Goal: Information Seeking & Learning: Check status

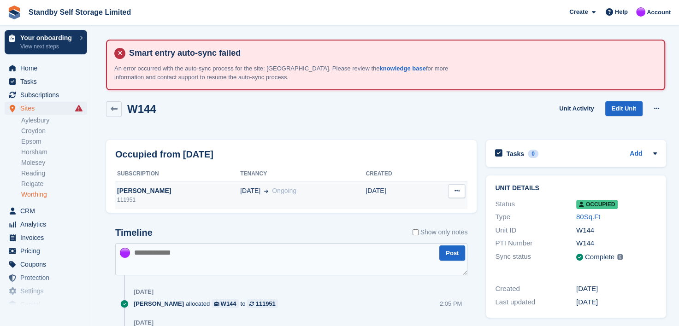
click at [317, 191] on div "02 Oct Ongoing" at bounding box center [302, 191] width 125 height 10
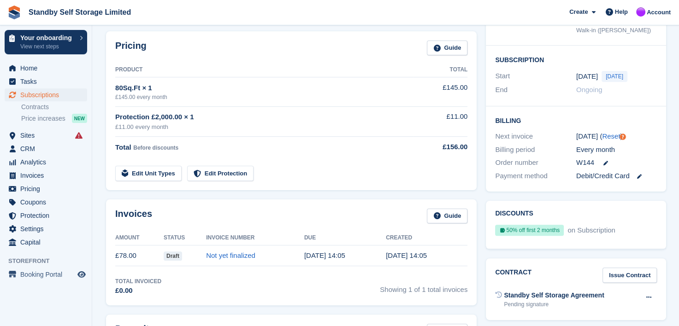
scroll to position [184, 0]
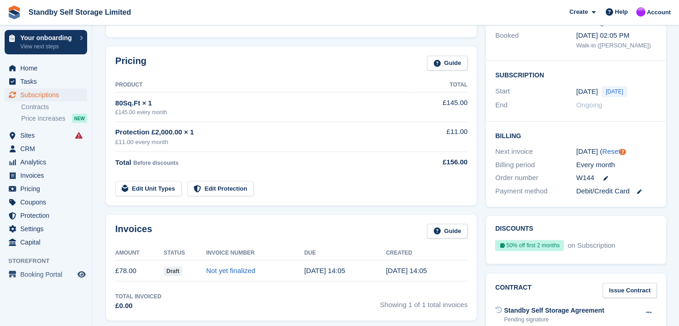
click at [634, 150] on div "2 Nov ( Reset )" at bounding box center [616, 152] width 81 height 11
click at [633, 140] on div "Billing Next invoice 2 Nov ( Reset ) Billing period Every month Order number W1…" at bounding box center [576, 165] width 180 height 86
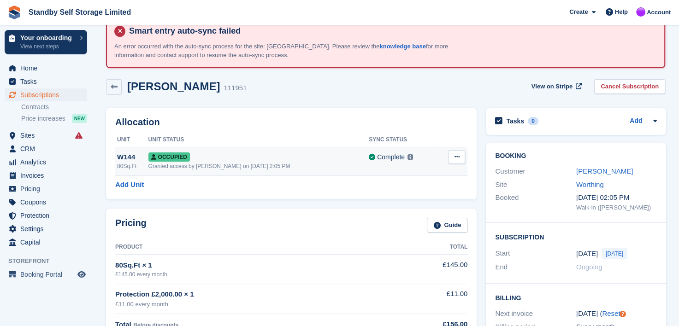
scroll to position [0, 0]
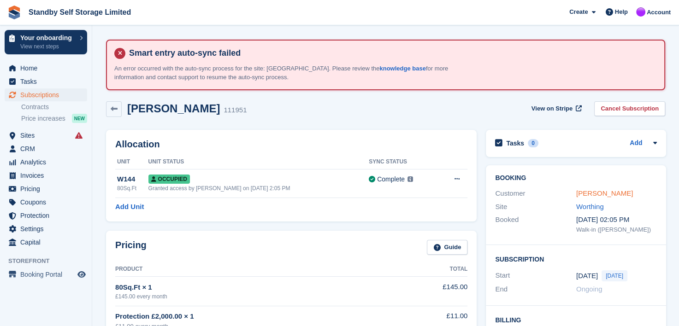
click at [590, 191] on link "[PERSON_NAME]" at bounding box center [604, 193] width 57 height 8
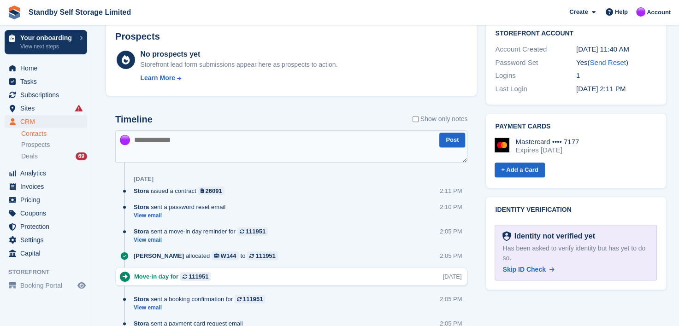
scroll to position [507, 0]
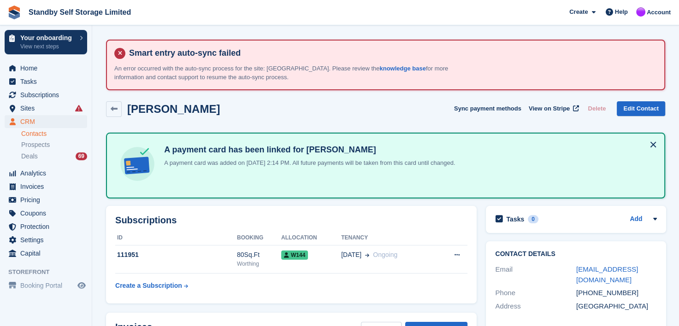
drag, startPoint x: 652, startPoint y: 143, endPoint x: 586, endPoint y: 164, distance: 69.2
click at [652, 143] on button at bounding box center [653, 144] width 15 height 15
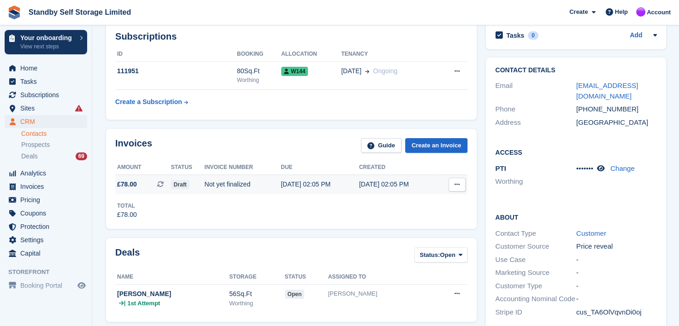
scroll to position [92, 0]
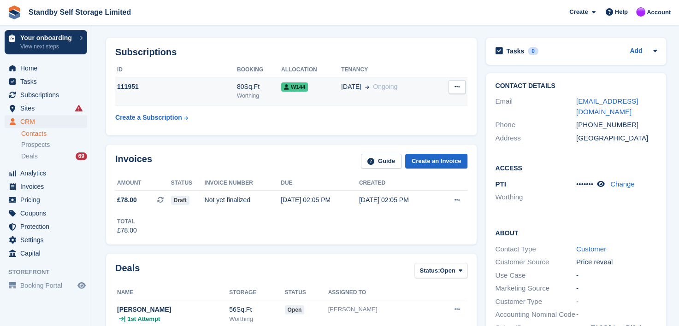
click at [404, 87] on div "02 Oct Ongoing" at bounding box center [388, 87] width 94 height 10
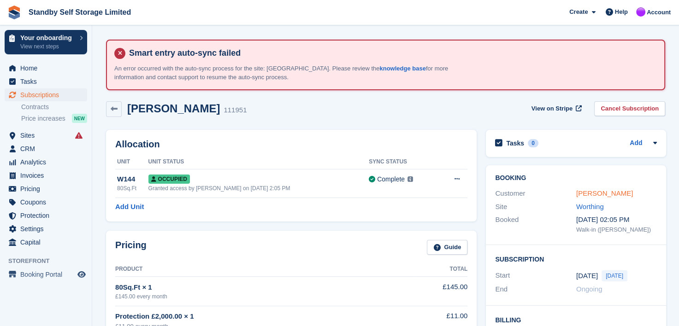
click at [590, 194] on link "[PERSON_NAME]" at bounding box center [604, 193] width 57 height 8
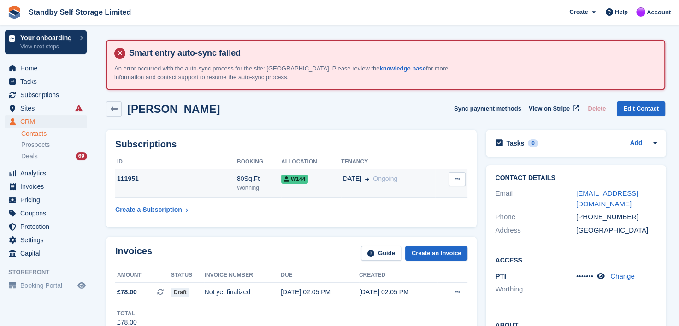
drag, startPoint x: 433, startPoint y: 181, endPoint x: 415, endPoint y: 188, distance: 19.8
click at [435, 181] on td "Cancel subscription" at bounding box center [451, 184] width 32 height 28
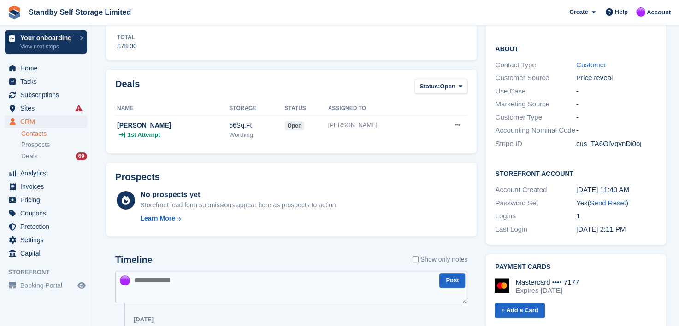
scroll to position [184, 0]
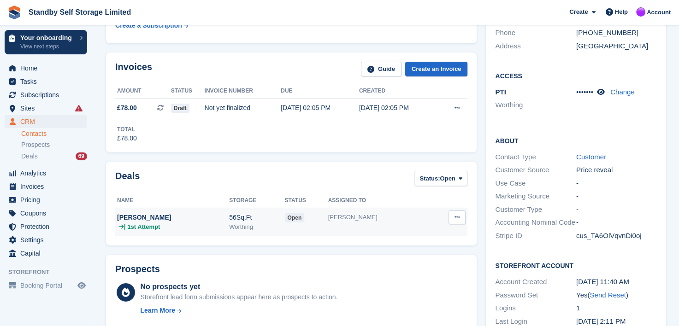
click at [264, 218] on div "56Sq.Ft" at bounding box center [256, 218] width 55 height 10
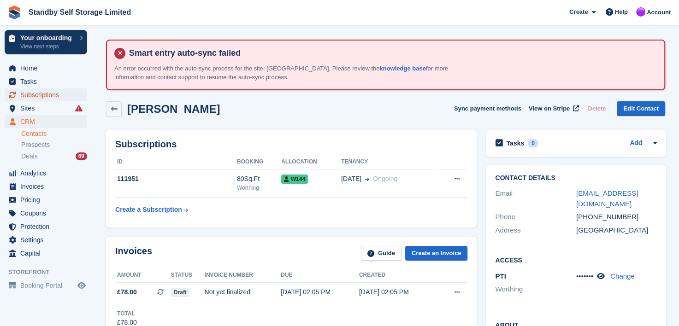
click at [37, 91] on span "Subscriptions" at bounding box center [47, 94] width 55 height 13
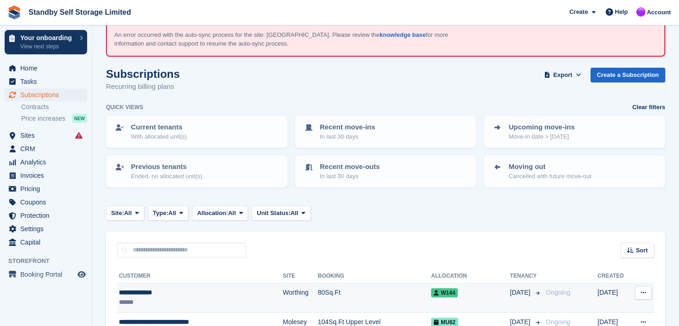
scroll to position [138, 0]
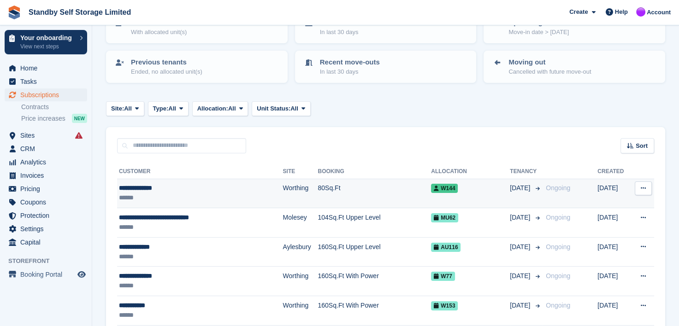
click at [129, 186] on div "**********" at bounding box center [185, 188] width 132 height 10
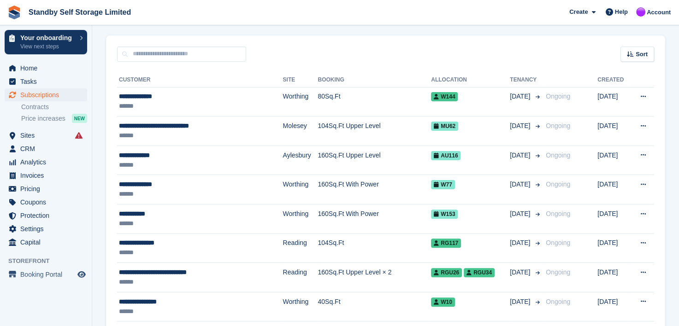
scroll to position [230, 0]
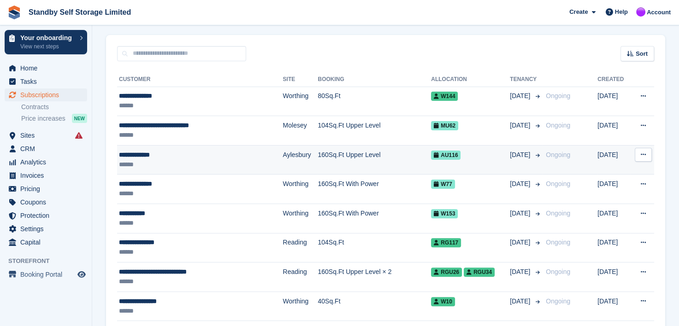
click at [126, 153] on div "**********" at bounding box center [185, 155] width 132 height 10
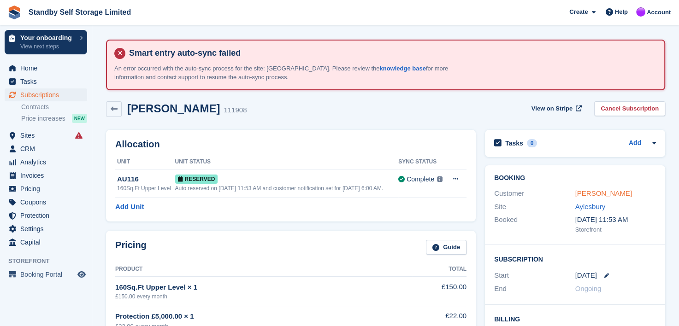
click at [588, 194] on link "Sophia Harley" at bounding box center [603, 193] width 57 height 8
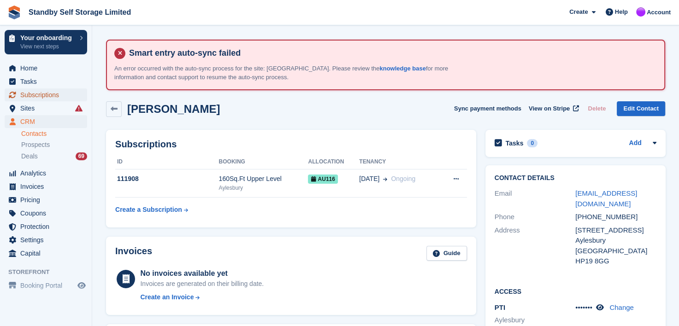
click at [41, 92] on span "Subscriptions" at bounding box center [47, 94] width 55 height 13
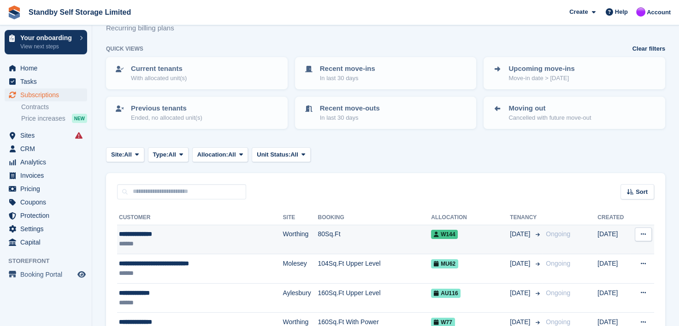
scroll to position [138, 0]
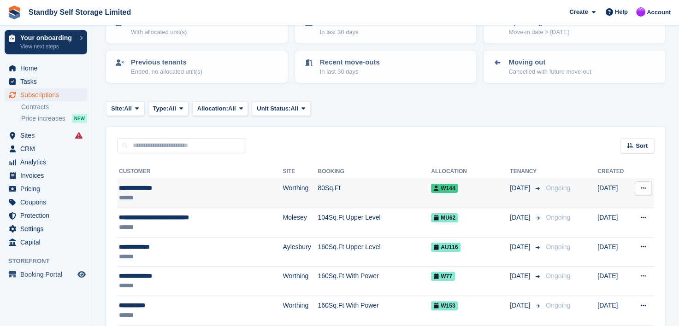
click at [135, 186] on div "**********" at bounding box center [185, 188] width 132 height 10
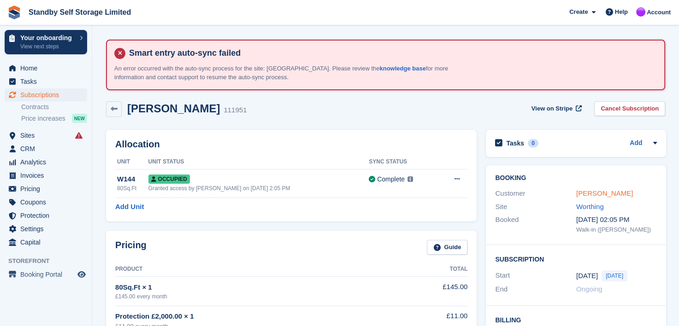
click at [579, 194] on link "[PERSON_NAME]" at bounding box center [604, 193] width 57 height 8
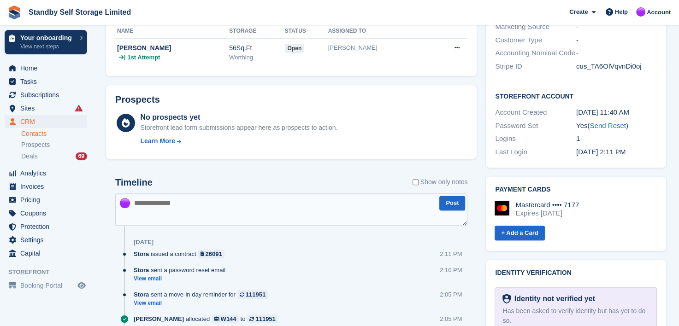
scroll to position [415, 0]
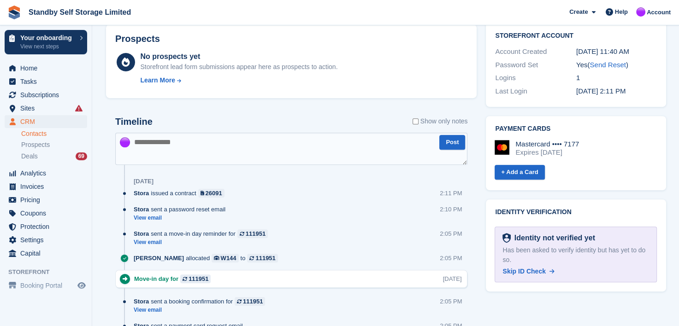
drag, startPoint x: 518, startPoint y: 260, endPoint x: 387, endPoint y: 51, distance: 246.5
click at [518, 268] on span "Skip ID Check" at bounding box center [523, 271] width 43 height 7
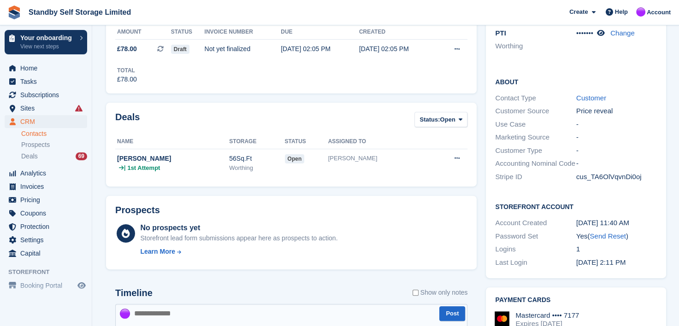
scroll to position [184, 0]
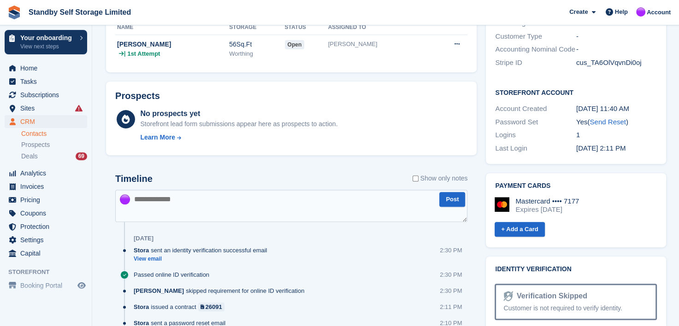
scroll to position [369, 0]
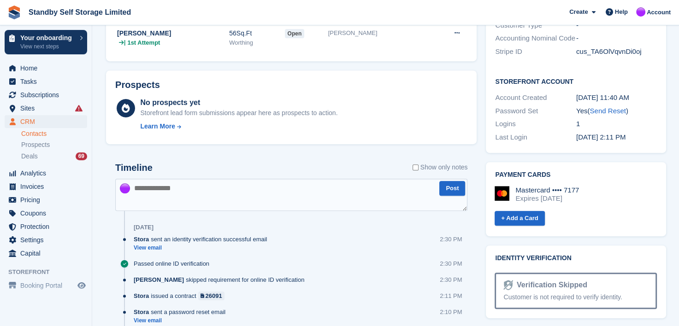
click at [184, 190] on textarea at bounding box center [291, 195] width 352 height 32
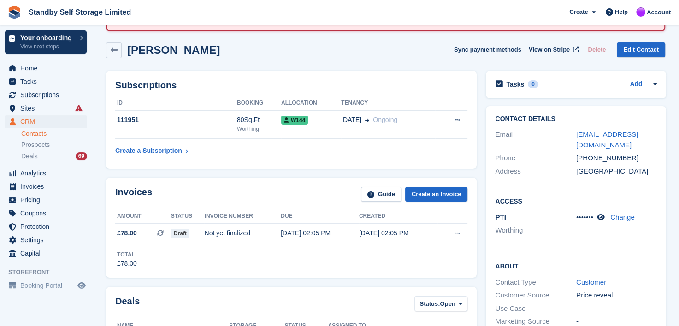
scroll to position [0, 0]
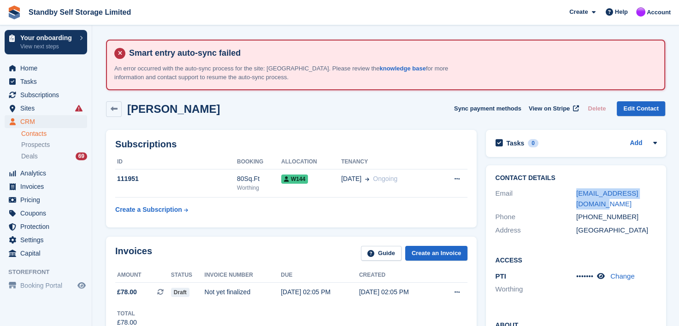
drag, startPoint x: 563, startPoint y: 195, endPoint x: 660, endPoint y: 198, distance: 97.2
click at [660, 198] on div "Contact Details Email martpallant@yahoo.co.uk Phone +447975550017 Address Unite…" at bounding box center [576, 205] width 180 height 81
copy div "[EMAIL_ADDRESS][DOMAIN_NAME]"
click at [266, 248] on div "Invoices Guide Create an Invoice" at bounding box center [291, 256] width 352 height 21
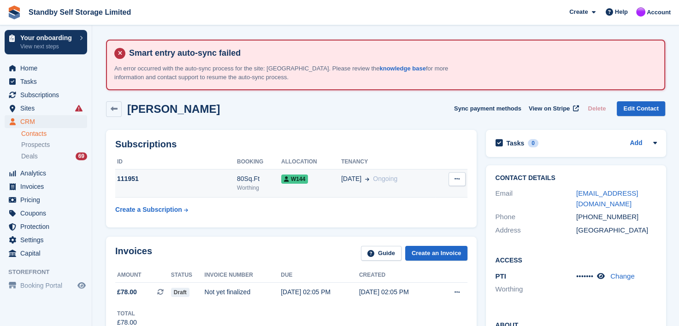
click at [423, 179] on div "02 Oct Ongoing" at bounding box center [388, 179] width 94 height 10
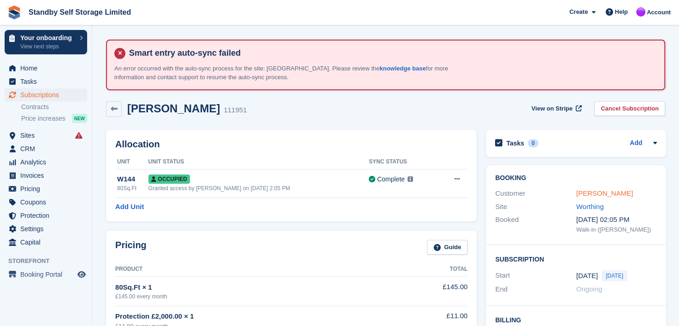
click at [597, 191] on link "[PERSON_NAME]" at bounding box center [604, 193] width 57 height 8
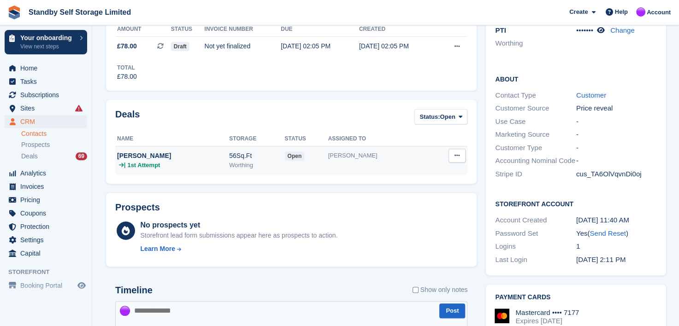
scroll to position [230, 0]
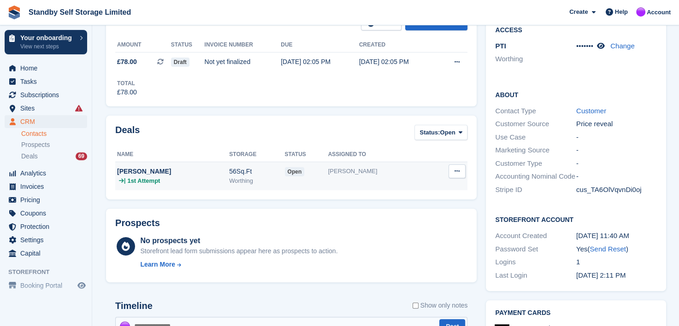
drag, startPoint x: 262, startPoint y: 179, endPoint x: 257, endPoint y: 182, distance: 5.8
click at [262, 179] on div "Worthing" at bounding box center [256, 180] width 55 height 9
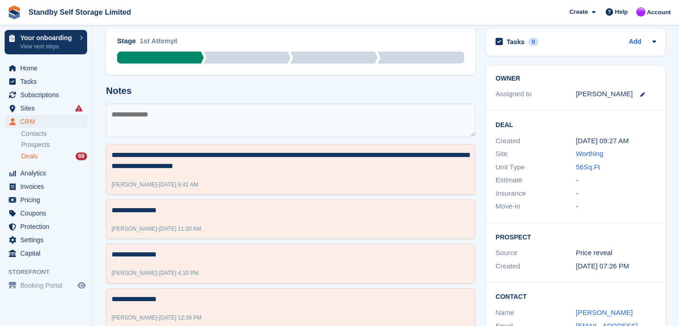
scroll to position [138, 0]
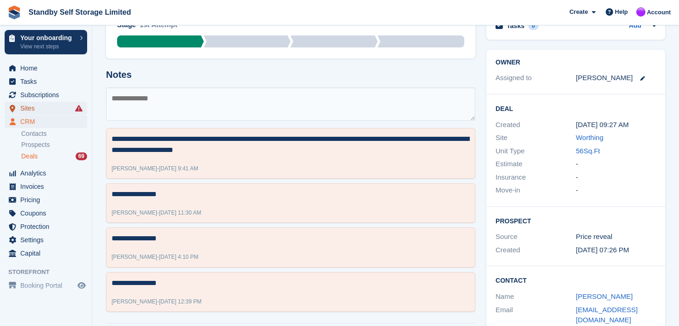
click at [24, 109] on span "Sites" at bounding box center [47, 108] width 55 height 13
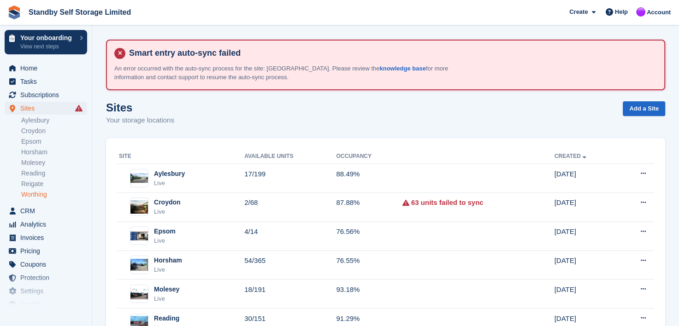
click at [29, 194] on link "Worthing" at bounding box center [54, 194] width 66 height 9
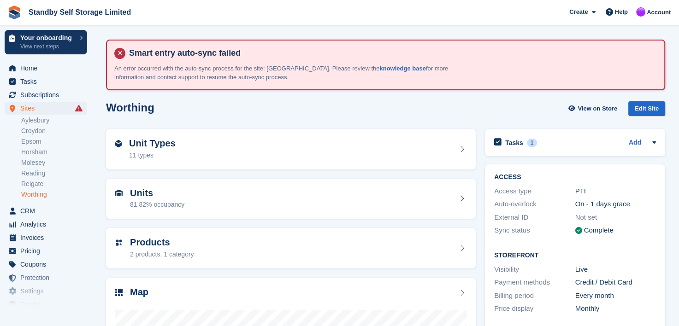
click at [35, 194] on link "Worthing" at bounding box center [54, 194] width 66 height 9
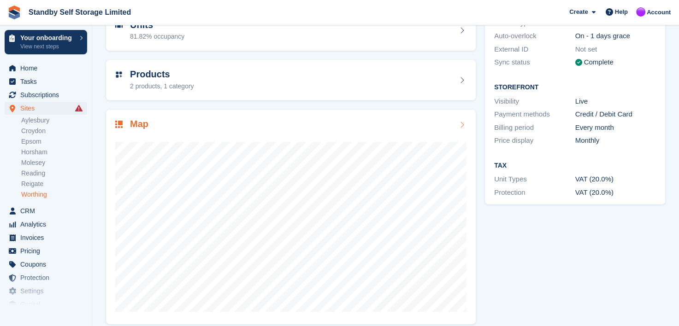
scroll to position [177, 0]
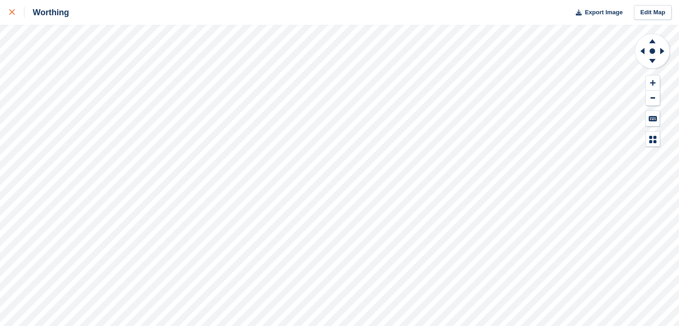
click at [12, 12] on icon at bounding box center [12, 12] width 6 height 6
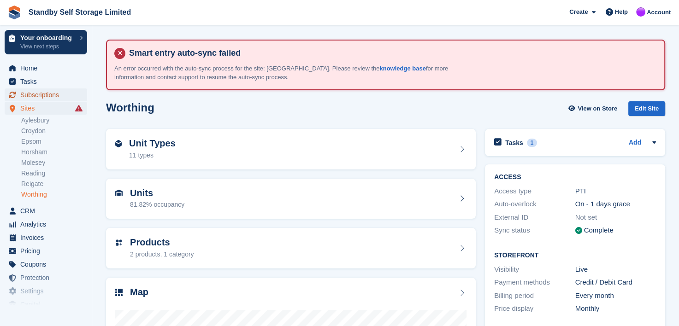
click at [25, 94] on span "Subscriptions" at bounding box center [47, 94] width 55 height 13
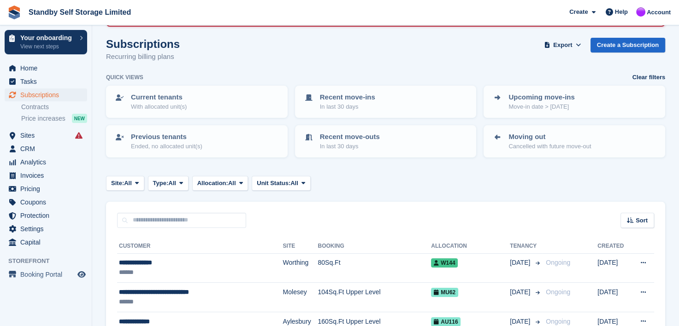
scroll to position [230, 0]
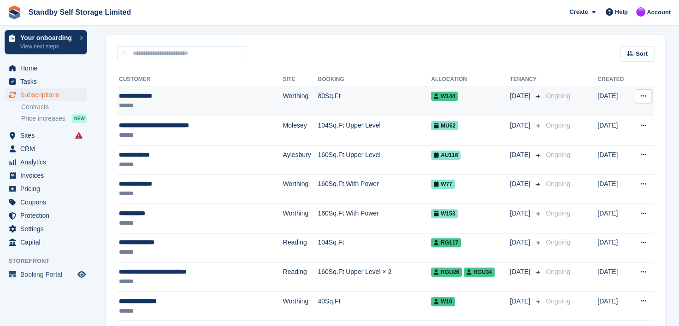
click at [129, 95] on div "**********" at bounding box center [185, 96] width 132 height 10
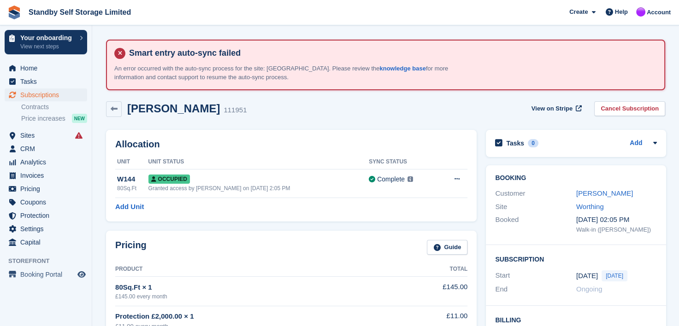
drag, startPoint x: 588, startPoint y: 194, endPoint x: 564, endPoint y: 205, distance: 26.2
click at [588, 194] on link "Martin Pallant" at bounding box center [604, 193] width 57 height 8
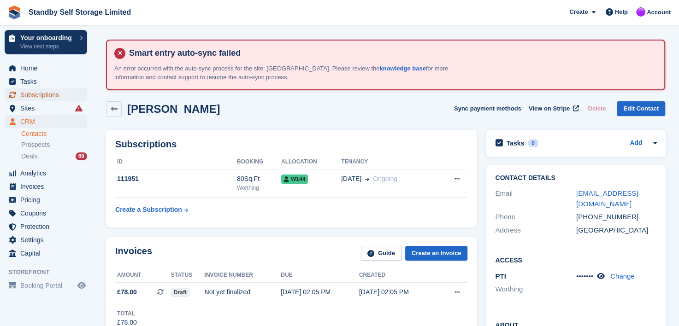
drag, startPoint x: 28, startPoint y: 96, endPoint x: 93, endPoint y: 115, distance: 68.0
click at [28, 96] on span "Subscriptions" at bounding box center [47, 94] width 55 height 13
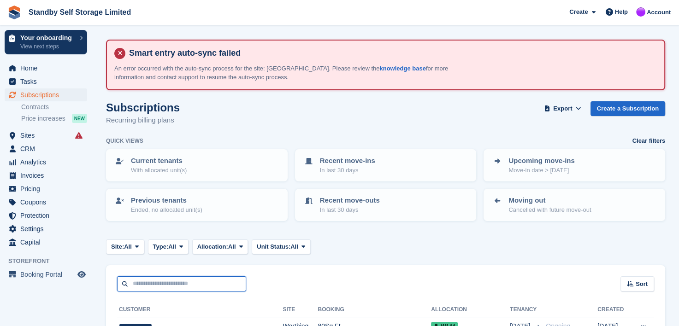
click at [153, 283] on input "text" at bounding box center [181, 283] width 129 height 15
type input "***"
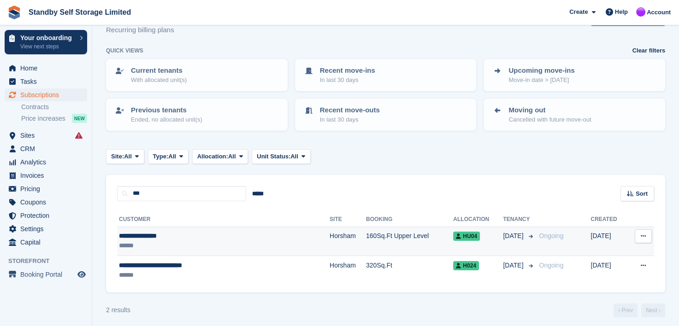
scroll to position [94, 0]
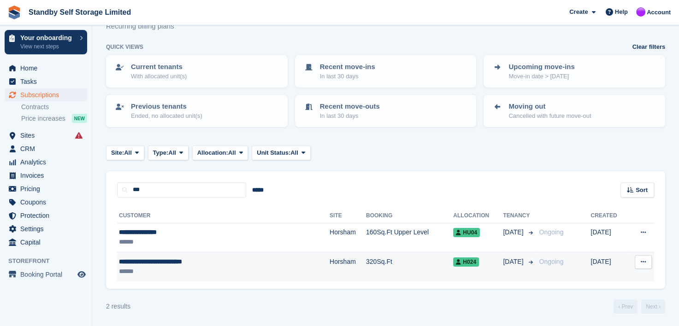
click at [124, 261] on div "**********" at bounding box center [194, 262] width 151 height 10
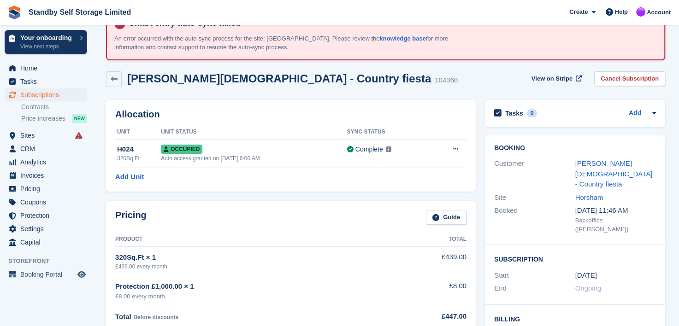
scroll to position [92, 0]
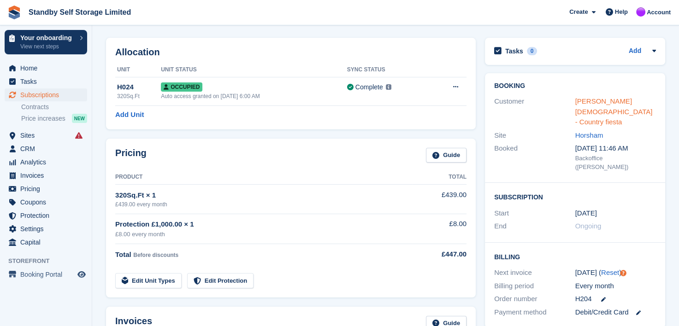
click at [605, 100] on link "[PERSON_NAME][DEMOGRAPHIC_DATA] - Country fiesta" at bounding box center [613, 111] width 77 height 29
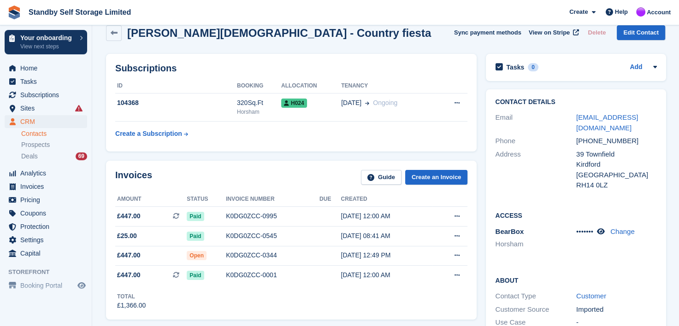
scroll to position [184, 0]
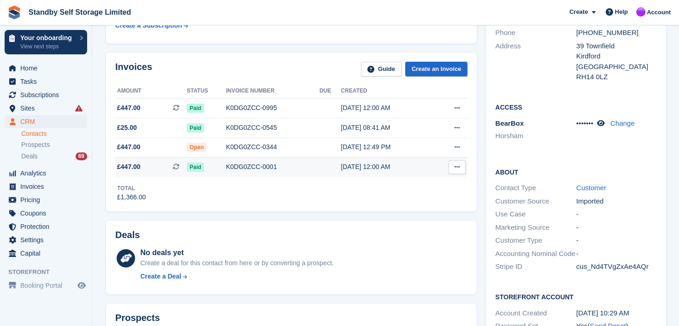
click at [235, 166] on div "K0DG0ZCC-0001" at bounding box center [273, 167] width 94 height 10
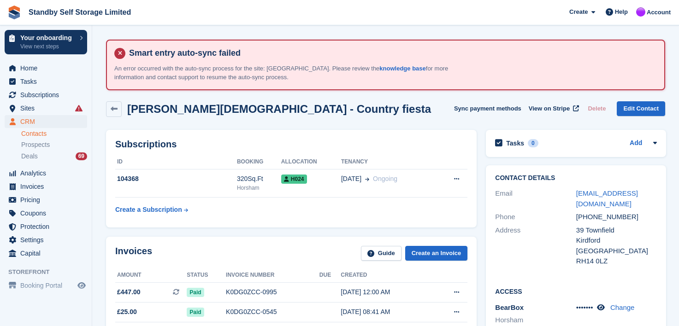
scroll to position [184, 0]
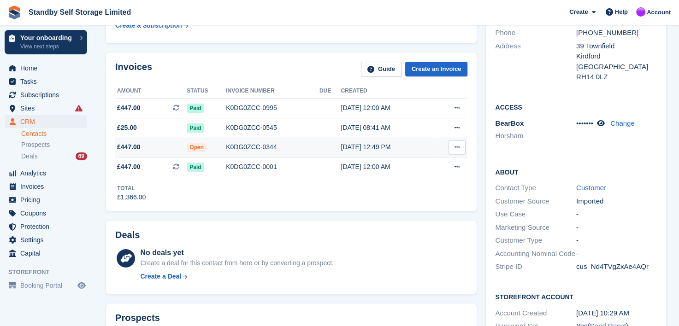
click at [245, 147] on div "K0DG0ZCC-0344" at bounding box center [273, 147] width 94 height 10
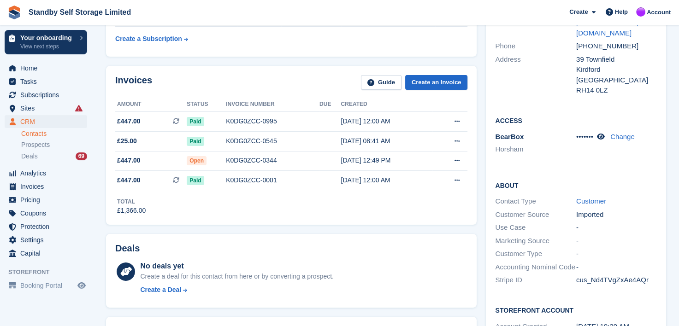
scroll to position [184, 0]
